Goal: Navigation & Orientation: Find specific page/section

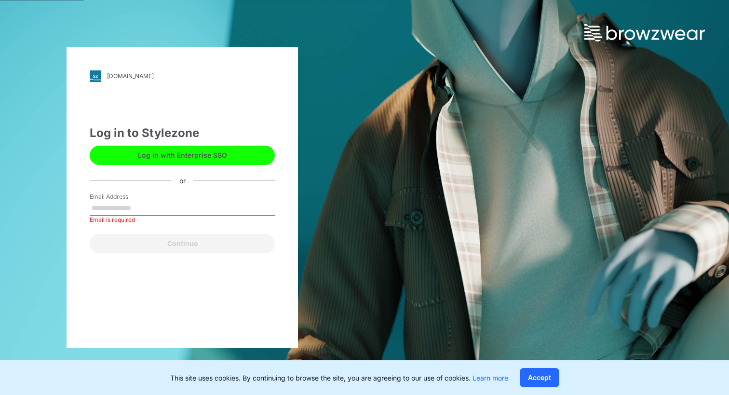
click at [121, 181] on div "Log in to Stylezone Log in with Enterprise SSO or Email Address Email is requir…" at bounding box center [182, 188] width 185 height 129
click at [132, 213] on input "Email Address" at bounding box center [182, 208] width 185 height 14
click at [159, 199] on div "Email Address Email is required" at bounding box center [182, 206] width 185 height 29
click at [168, 207] on input "Email Address" at bounding box center [182, 208] width 185 height 14
type input "**********"
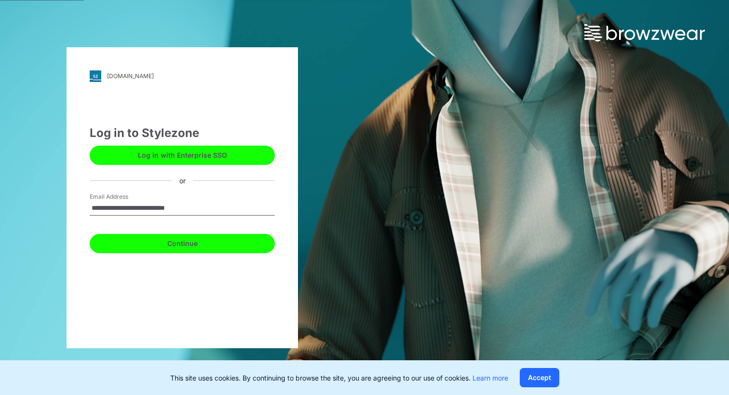
click at [180, 245] on button "Continue" at bounding box center [182, 243] width 185 height 19
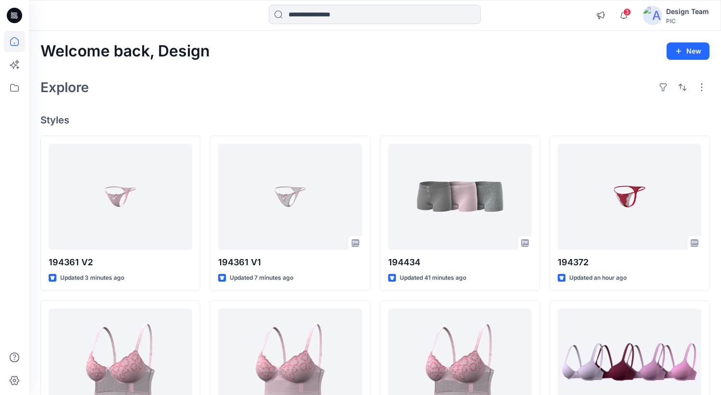
click at [376, 98] on div "Explore" at bounding box center [374, 87] width 669 height 23
